Goal: Information Seeking & Learning: Check status

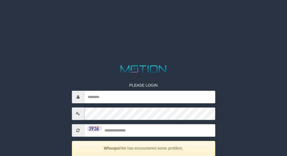
click at [140, 14] on html "PLEASE LOGIN Whoops! We has encountered some problem. Your account is inactive,…" at bounding box center [143, 7] width 287 height 14
click at [157, 93] on input "text" at bounding box center [149, 96] width 131 height 13
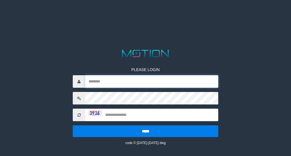
click at [175, 84] on input "text" at bounding box center [151, 81] width 133 height 13
type input "*********"
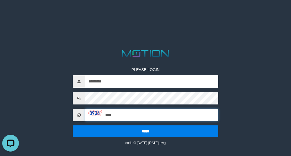
type input "****"
click at [73, 125] on input "*****" at bounding box center [146, 131] width 146 height 12
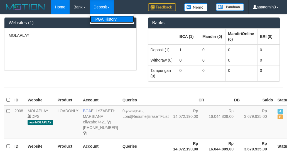
click at [104, 16] on link "PGA History" at bounding box center [112, 19] width 44 height 7
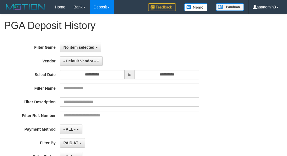
select select
select select "**"
click at [87, 49] on button "No item selected" at bounding box center [80, 47] width 41 height 9
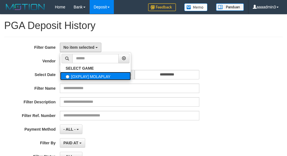
click at [90, 72] on label "[OXPLAY] MOLAPLAY" at bounding box center [95, 76] width 71 height 8
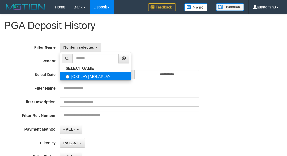
select select "****"
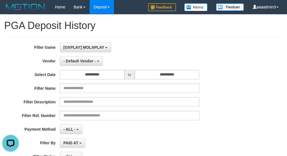
click at [95, 66] on div "**********" at bounding box center [119, 111] width 239 height 136
click at [94, 60] on span "- Default Vendor -" at bounding box center [79, 61] width 32 height 4
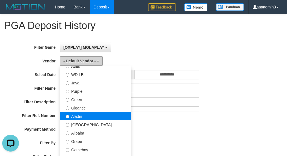
scroll to position [56, 0]
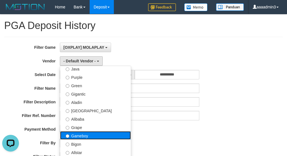
click at [95, 134] on label "Gameboy" at bounding box center [95, 135] width 71 height 8
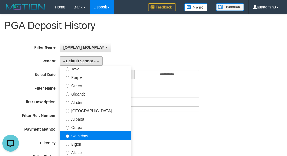
select select "**********"
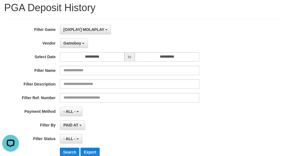
scroll to position [28, 0]
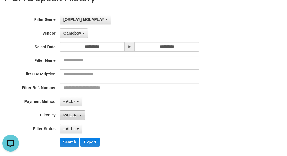
click at [82, 118] on button "PAID AT" at bounding box center [72, 114] width 25 height 9
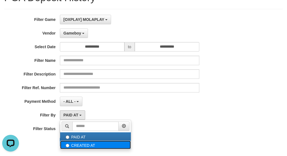
click at [74, 143] on label "CREATED AT" at bounding box center [95, 144] width 71 height 8
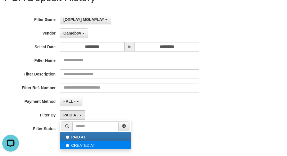
select select "*"
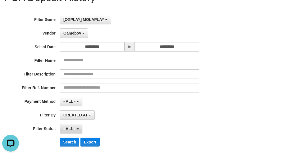
click at [71, 130] on span "- ALL -" at bounding box center [69, 128] width 12 height 4
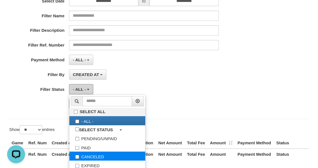
scroll to position [83, 0]
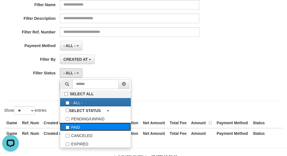
click at [79, 128] on label "PAID" at bounding box center [95, 126] width 71 height 8
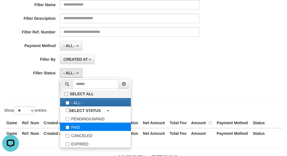
select select "*"
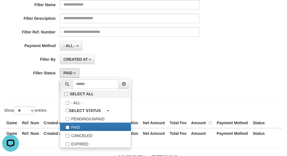
click at [49, 99] on div "**********" at bounding box center [143, 26] width 278 height 147
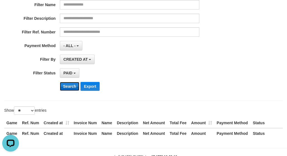
click at [63, 88] on button "Search" at bounding box center [70, 86] width 20 height 9
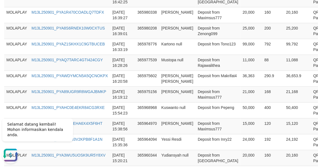
scroll to position [507, 0]
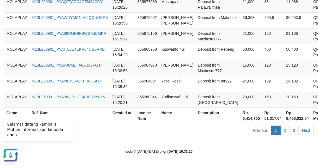
click at [241, 120] on th "Rp. 6,414,705" at bounding box center [252, 115] width 22 height 16
copy th "6,414,705"
click at [142, 9] on td "365977539" at bounding box center [147, 4] width 24 height 16
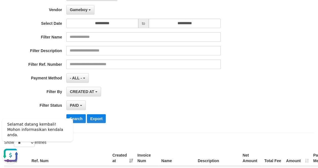
scroll to position [0, 0]
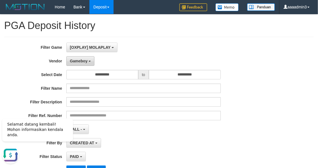
click at [84, 59] on span "Gameboy" at bounding box center [79, 61] width 18 height 4
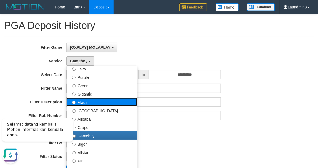
click at [106, 98] on label "Aladin" at bounding box center [102, 102] width 71 height 8
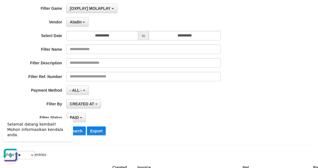
scroll to position [62, 0]
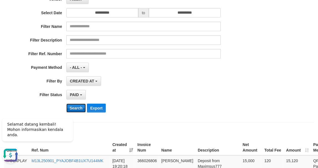
click at [81, 107] on button "Search" at bounding box center [76, 107] width 20 height 9
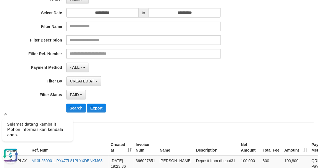
click at [6, 115] on icon "Hide greeting" at bounding box center [5, 113] width 3 height 3
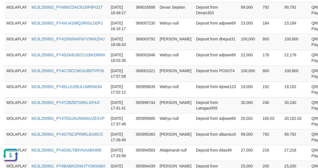
scroll to position [507, 0]
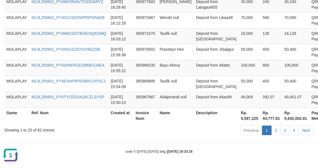
click at [239, 117] on th "Rp. 5,597,225" at bounding box center [250, 115] width 22 height 16
copy th "5,597,225"
click at [173, 7] on td "Herman null" at bounding box center [176, 4] width 36 height 16
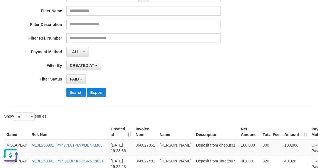
scroll to position [0, 0]
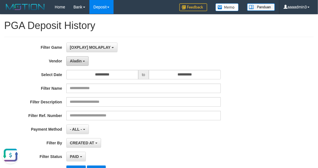
click at [80, 61] on span "Aladin" at bounding box center [76, 61] width 12 height 4
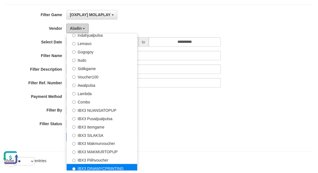
scroll to position [62, 0]
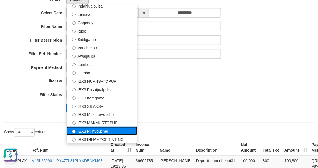
click at [115, 129] on label "IBX3 Pilihvoucher" at bounding box center [102, 130] width 71 height 8
select select "**********"
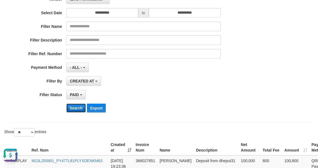
click at [78, 110] on button "Search" at bounding box center [76, 107] width 20 height 9
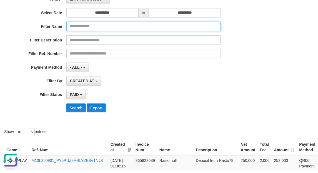
click at [213, 27] on input "text" at bounding box center [143, 26] width 155 height 9
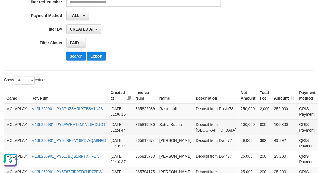
scroll to position [184, 0]
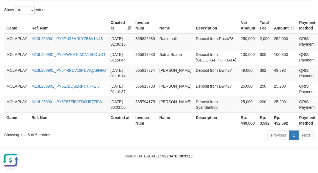
click at [239, 120] on th "Rp. 449,000" at bounding box center [248, 121] width 19 height 16
copy th "449,000"
click at [239, 29] on th "Net Amount" at bounding box center [248, 26] width 19 height 16
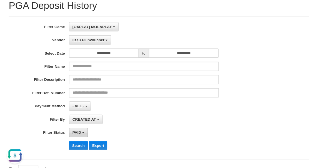
scroll to position [31, 0]
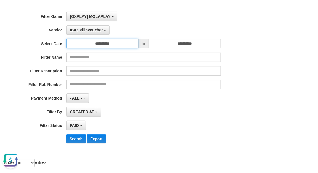
click at [101, 43] on input "**********" at bounding box center [102, 43] width 72 height 9
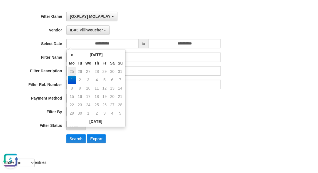
click at [75, 70] on td "25" at bounding box center [72, 71] width 8 height 8
type input "**********"
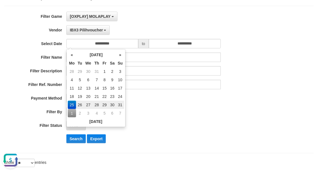
click at [167, 112] on div "CREATED AT PAID AT CREATED AT" at bounding box center [143, 111] width 155 height 9
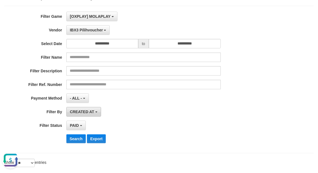
click at [87, 115] on button "CREATED AT" at bounding box center [83, 111] width 35 height 9
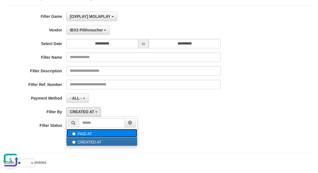
click at [85, 131] on label "PAID AT" at bounding box center [102, 133] width 71 height 8
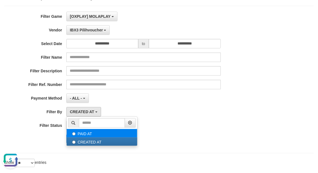
select select "*"
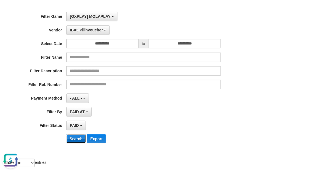
drag, startPoint x: 80, startPoint y: 139, endPoint x: 8, endPoint y: 8, distance: 149.9
click at [80, 139] on button "Search" at bounding box center [76, 138] width 20 height 9
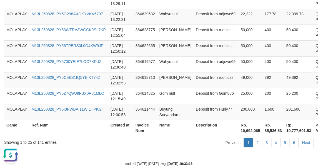
scroll to position [507, 0]
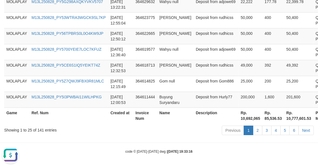
click at [239, 115] on th "Rp. 10,692,065" at bounding box center [251, 115] width 24 height 16
copy th "10,692,065"
click at [157, 33] on td "Rudhi Santoso" at bounding box center [175, 36] width 36 height 16
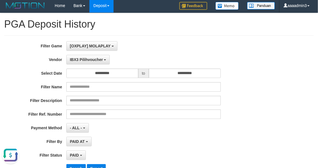
scroll to position [0, 0]
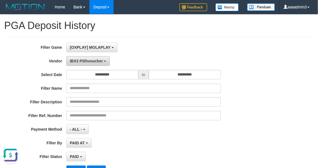
click at [80, 63] on button "IBX3 Pilihvoucher" at bounding box center [88, 60] width 44 height 9
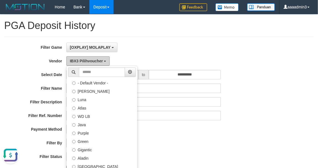
scroll to position [31, 0]
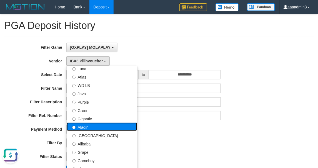
click at [95, 127] on label "Aladin" at bounding box center [102, 126] width 71 height 8
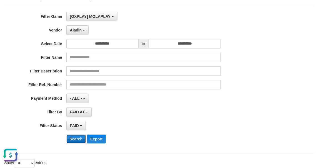
click at [78, 136] on button "Search" at bounding box center [76, 138] width 20 height 9
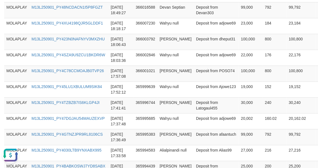
scroll to position [507, 0]
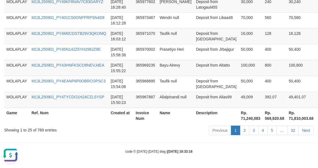
click at [239, 121] on th "Rp. 71,240,083" at bounding box center [251, 115] width 24 height 16
copy th "71,240,083"
click at [194, 33] on td "Deposit from Uusjepe" at bounding box center [216, 36] width 45 height 16
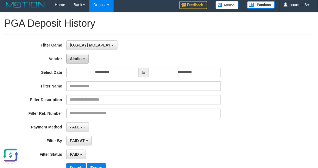
scroll to position [0, 0]
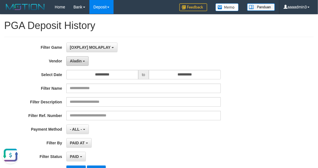
click at [80, 62] on span "Aladin" at bounding box center [76, 61] width 12 height 4
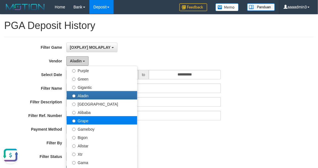
scroll to position [62, 0]
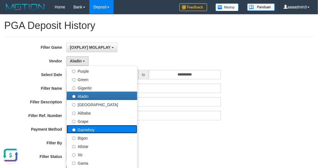
click at [111, 126] on label "Gameboy" at bounding box center [102, 129] width 71 height 8
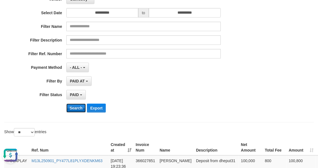
click at [73, 111] on button "Search" at bounding box center [76, 107] width 20 height 9
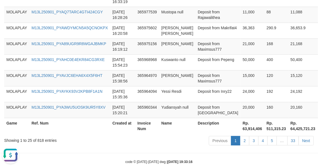
scroll to position [507, 0]
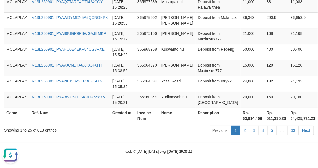
click at [241, 119] on th "Rp. 63,914,406" at bounding box center [253, 115] width 24 height 16
copy th "63,914,406"
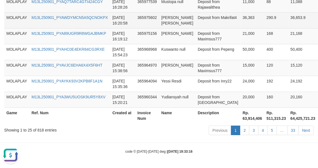
click at [139, 15] on td "365975602" at bounding box center [147, 20] width 24 height 16
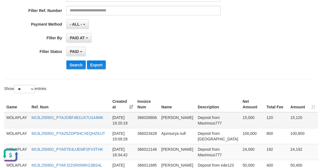
scroll to position [0, 0]
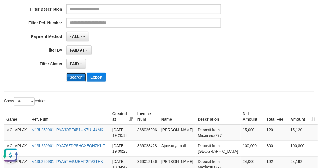
click at [78, 75] on button "Search" at bounding box center [76, 77] width 20 height 9
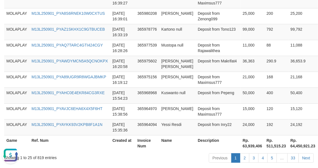
scroll to position [507, 0]
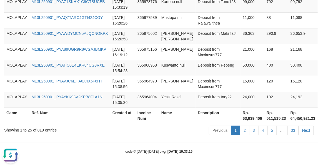
click at [241, 116] on th "Rp. 63,939,406" at bounding box center [253, 115] width 24 height 16
copy th "63,939,406"
drag, startPoint x: 159, startPoint y: 20, endPoint x: 156, endPoint y: 27, distance: 8.0
click at [159, 20] on td "Mustopa null" at bounding box center [177, 20] width 36 height 16
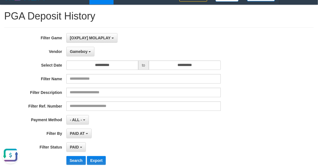
scroll to position [0, 0]
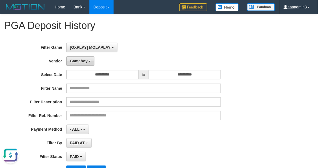
click at [83, 63] on span "Gameboy" at bounding box center [79, 61] width 18 height 4
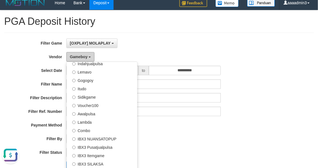
scroll to position [93, 0]
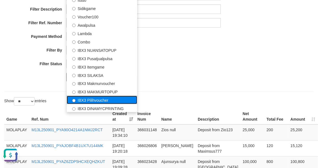
click at [108, 98] on label "IBX3 Pilihvoucher" at bounding box center [102, 100] width 71 height 8
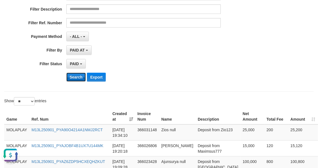
click at [75, 76] on button "Search" at bounding box center [76, 77] width 20 height 9
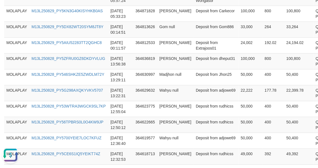
scroll to position [507, 0]
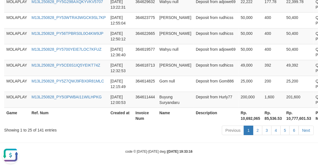
click at [239, 119] on th "Rp. 10,692,065" at bounding box center [251, 115] width 24 height 16
copy th "10,692,065"
click at [172, 33] on td "Rudhi Santoso" at bounding box center [175, 36] width 36 height 16
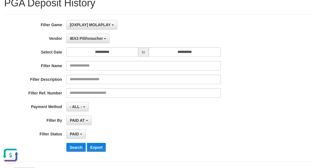
scroll to position [0, 0]
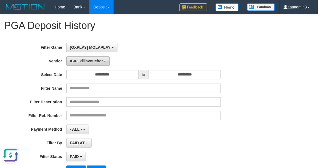
click at [81, 62] on span "IBX3 Pilihvoucher" at bounding box center [86, 61] width 33 height 4
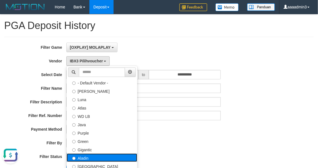
click at [89, 154] on label "Aladin" at bounding box center [102, 157] width 71 height 8
select select "**********"
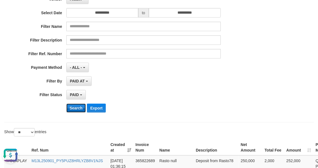
click at [76, 105] on button "Search" at bounding box center [76, 107] width 20 height 9
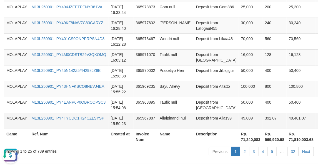
scroll to position [507, 0]
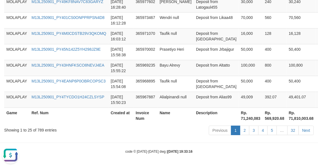
click at [239, 116] on th "Rp. 71,240,083" at bounding box center [251, 115] width 24 height 16
copy th "71,240,083"
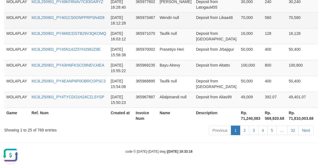
click at [153, 26] on td "365973467" at bounding box center [146, 20] width 24 height 16
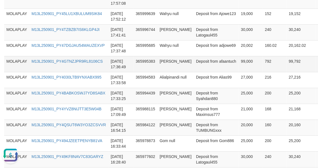
scroll to position [259, 0]
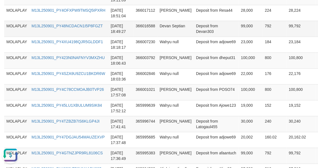
click at [162, 32] on td "Devan Septian" at bounding box center [176, 29] width 36 height 16
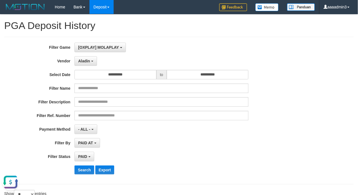
scroll to position [5, 0]
click at [286, 40] on div "**********" at bounding box center [179, 110] width 350 height 147
